Goal: Find contact information: Find contact information

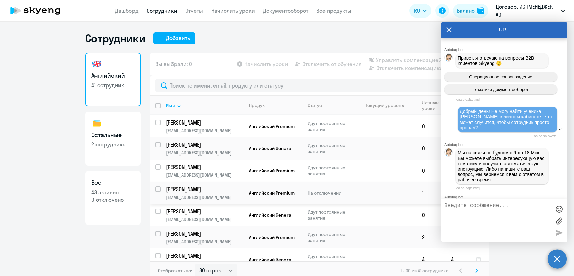
select select "30"
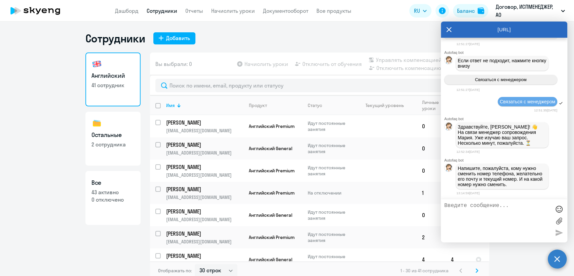
click at [453, 206] on textarea at bounding box center [497, 221] width 106 height 36
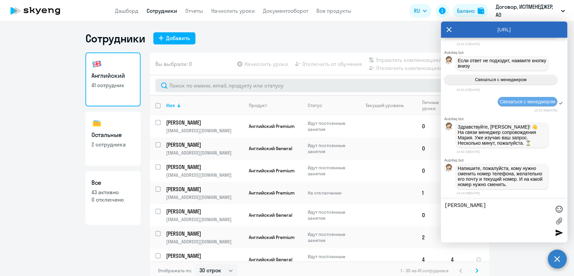
type textarea "[PERSON_NAME]"
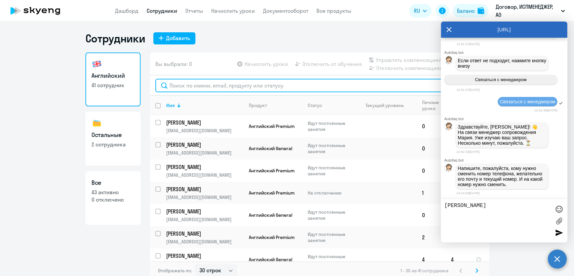
click at [183, 84] on input "text" at bounding box center [319, 85] width 328 height 13
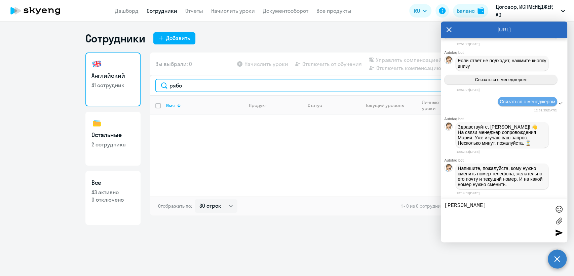
type input "рябо"
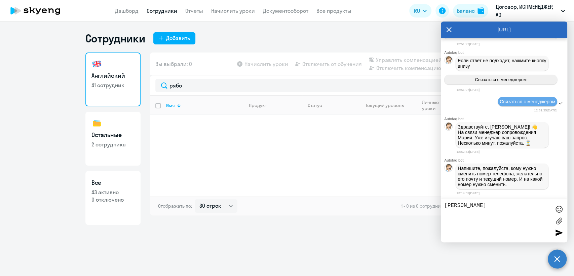
click at [108, 142] on p "2 сотрудника" at bounding box center [113, 144] width 43 height 7
select select "30"
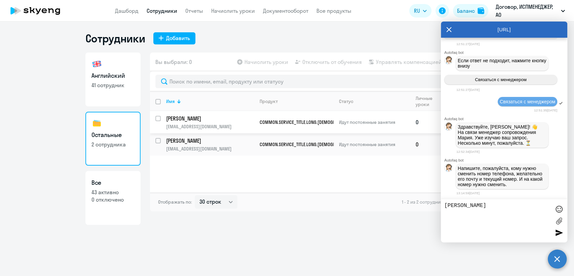
click at [181, 119] on p "[PERSON_NAME]" at bounding box center [210, 118] width 88 height 7
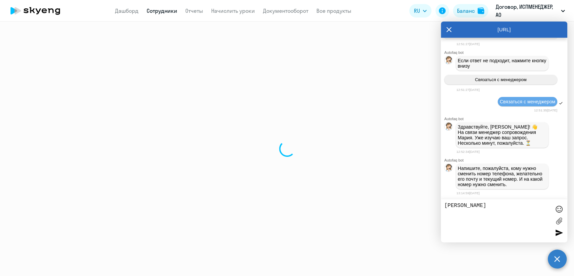
select select "others"
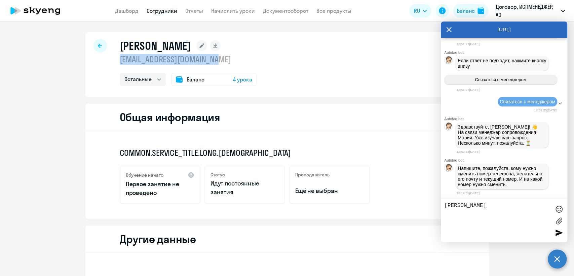
drag, startPoint x: 118, startPoint y: 59, endPoint x: 218, endPoint y: 59, distance: 99.9
click at [218, 59] on p "[EMAIL_ADDRESS][DOMAIN_NAME]" at bounding box center [188, 59] width 137 height 11
copy p "[EMAIL_ADDRESS][DOMAIN_NAME]"
click at [493, 206] on textarea "[PERSON_NAME]" at bounding box center [497, 221] width 106 height 36
paste textarea "[EMAIL_ADDRESS][DOMAIN_NAME]"
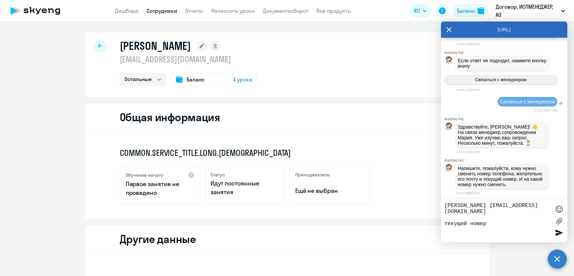
paste textarea "[PHONE_NUMBER]"
type textarea "[PERSON_NAME] [EMAIL_ADDRESS][DOMAIN_NAME] текущий номер [PHONE_NUMBER] сменить…"
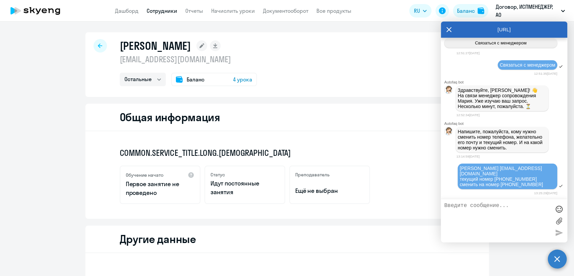
click at [98, 47] on icon at bounding box center [100, 45] width 4 height 4
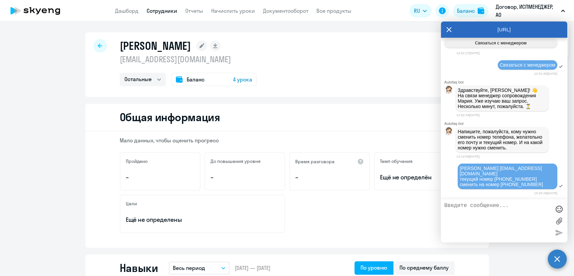
click at [449, 28] on icon at bounding box center [448, 30] width 5 height 16
